Goal: Obtain resource: Download file/media

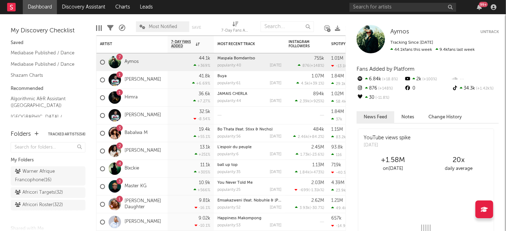
click at [37, 210] on div "Africori Roster ( 322 )" at bounding box center [39, 205] width 48 height 9
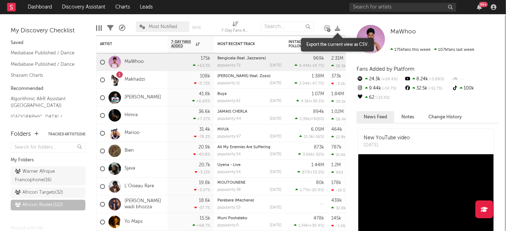
click at [338, 28] on icon at bounding box center [337, 28] width 5 height 5
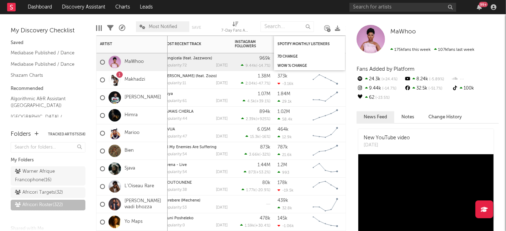
click at [299, 52] on div "7d Change" at bounding box center [309, 56] width 71 height 9
click at [286, 57] on div "7d Change" at bounding box center [303, 56] width 53 height 4
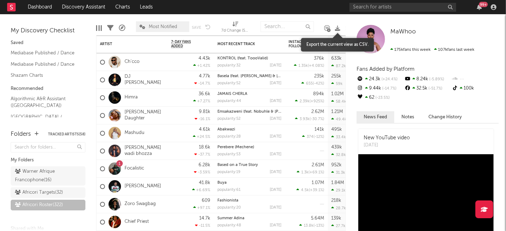
click at [337, 28] on icon at bounding box center [337, 28] width 5 height 5
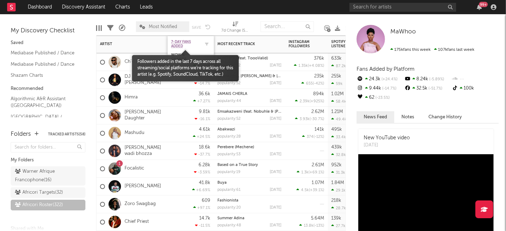
click at [185, 45] on span "7-Day Fans Added" at bounding box center [185, 44] width 28 height 9
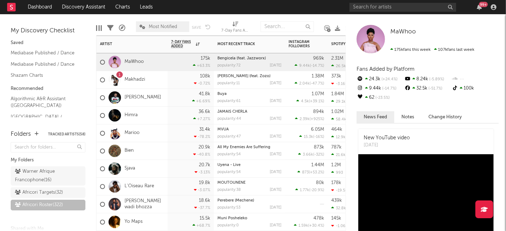
click at [154, 78] on div "1 Makhadzi" at bounding box center [131, 80] width 71 height 18
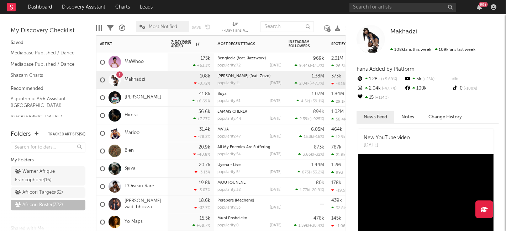
click at [164, 97] on div "[PERSON_NAME]" at bounding box center [131, 98] width 71 height 18
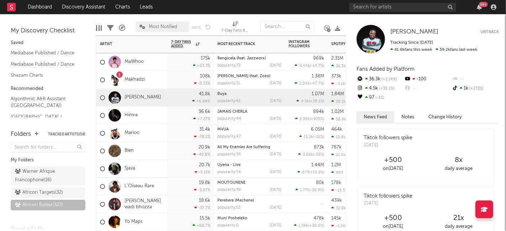
click at [160, 119] on div "Himra" at bounding box center [131, 116] width 71 height 18
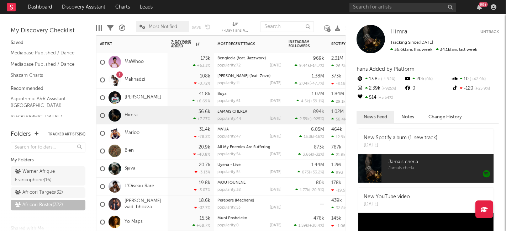
click at [152, 137] on div "Marioo" at bounding box center [131, 134] width 71 height 18
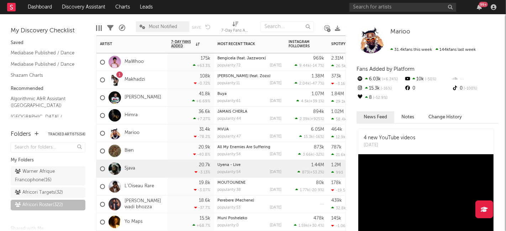
click at [152, 169] on div "Sjava" at bounding box center [131, 169] width 71 height 18
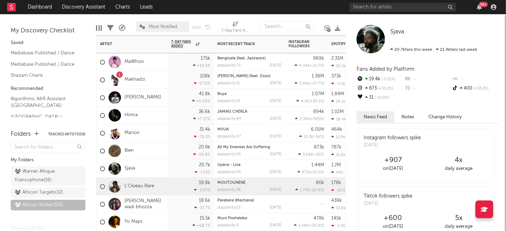
click at [163, 189] on div "L'Oiseau Rare" at bounding box center [131, 187] width 71 height 18
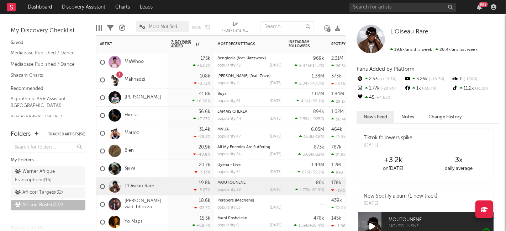
click at [165, 203] on div "[PERSON_NAME] wadi bhozza" at bounding box center [131, 205] width 71 height 18
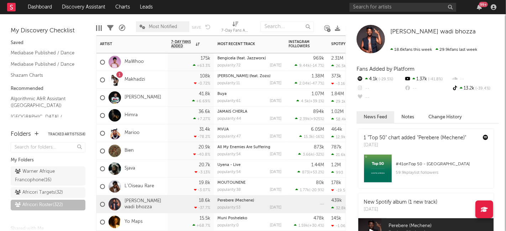
click at [159, 222] on div "Yo Maps" at bounding box center [131, 222] width 71 height 18
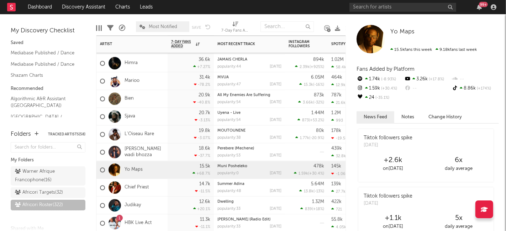
click at [159, 189] on div "Chief Priest" at bounding box center [131, 188] width 71 height 18
